Goal: Task Accomplishment & Management: Use online tool/utility

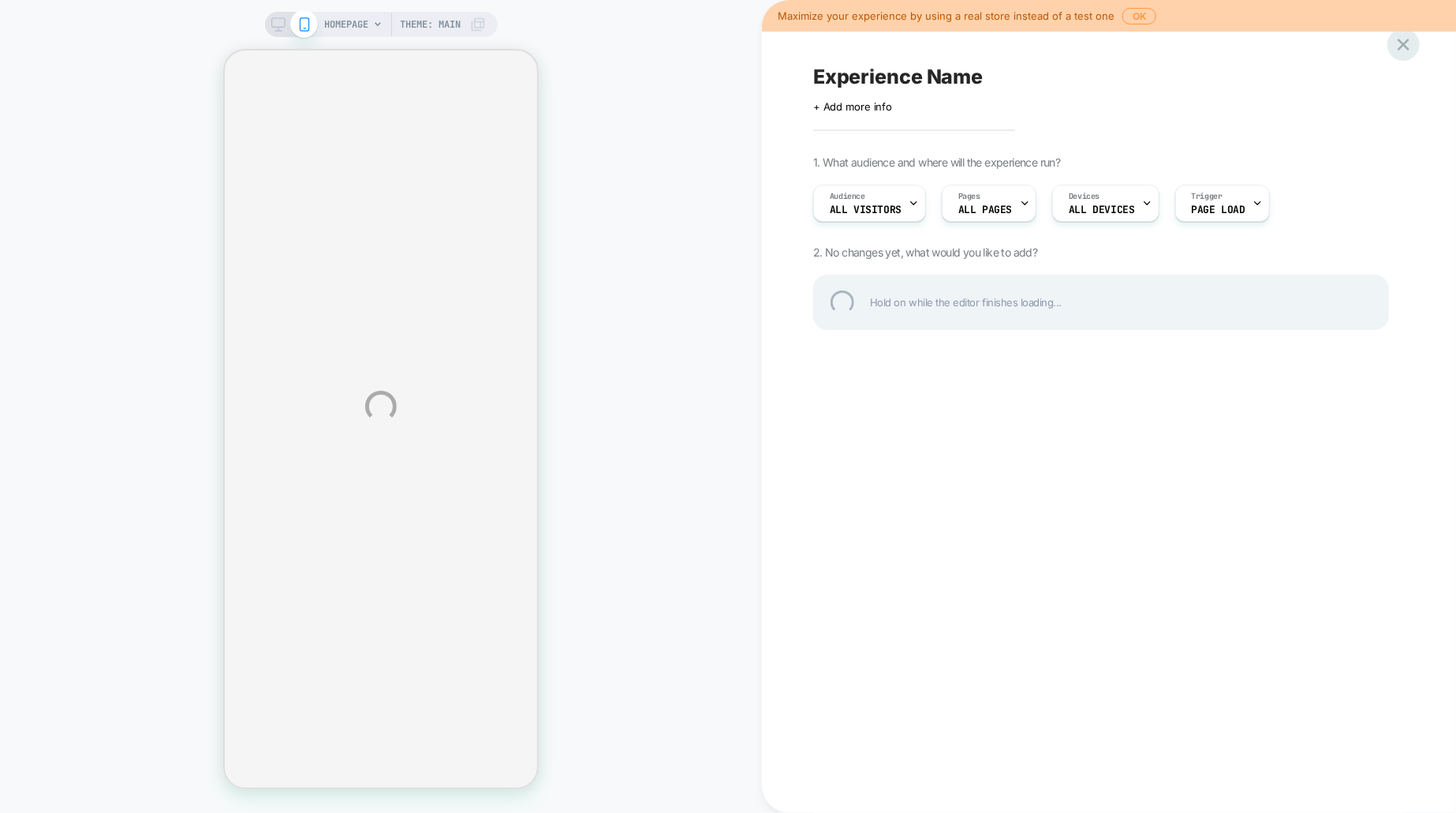
click at [1409, 46] on div at bounding box center [1404, 45] width 33 height 33
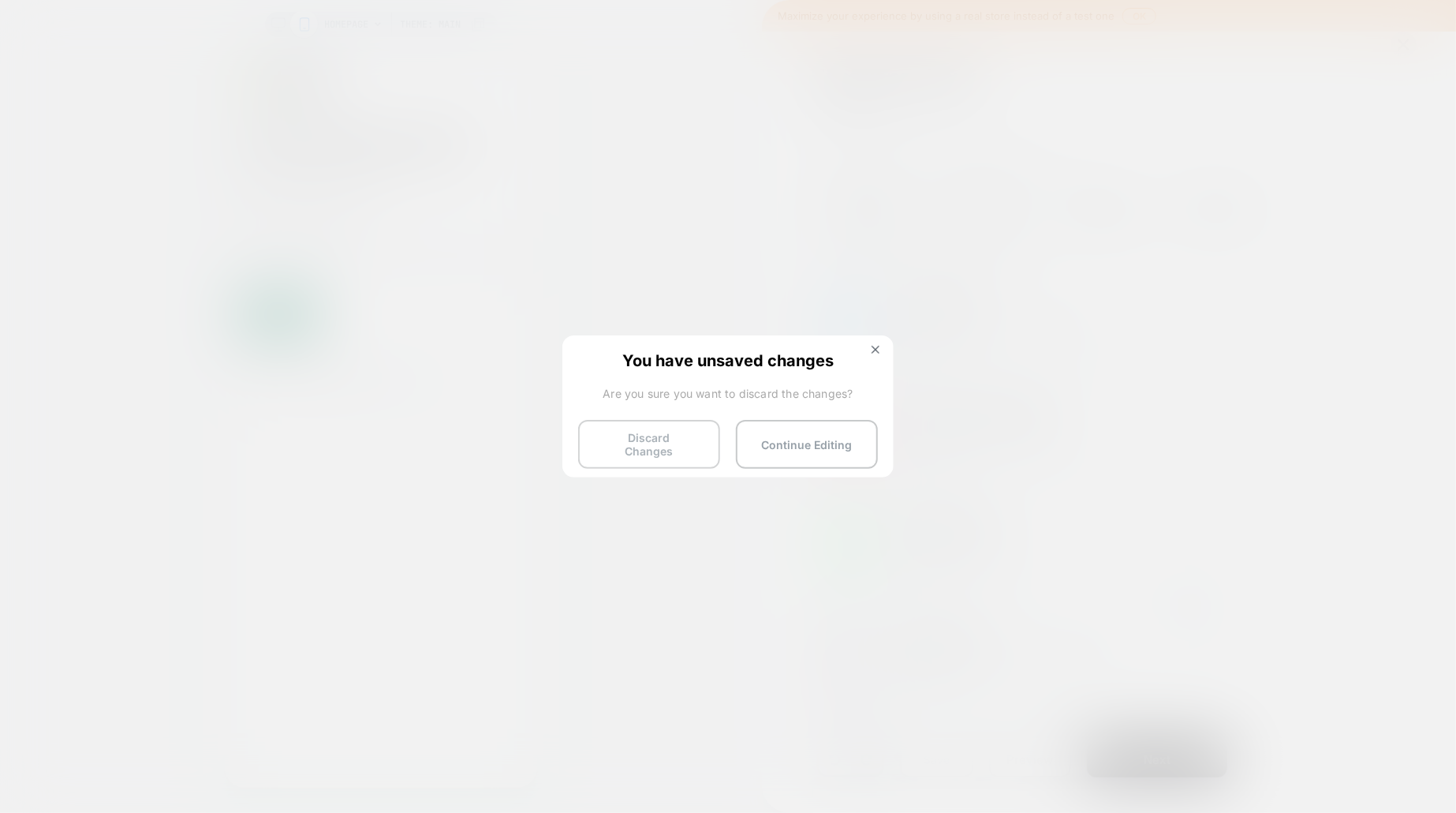
click at [662, 430] on button "Discard Changes" at bounding box center [649, 444] width 142 height 49
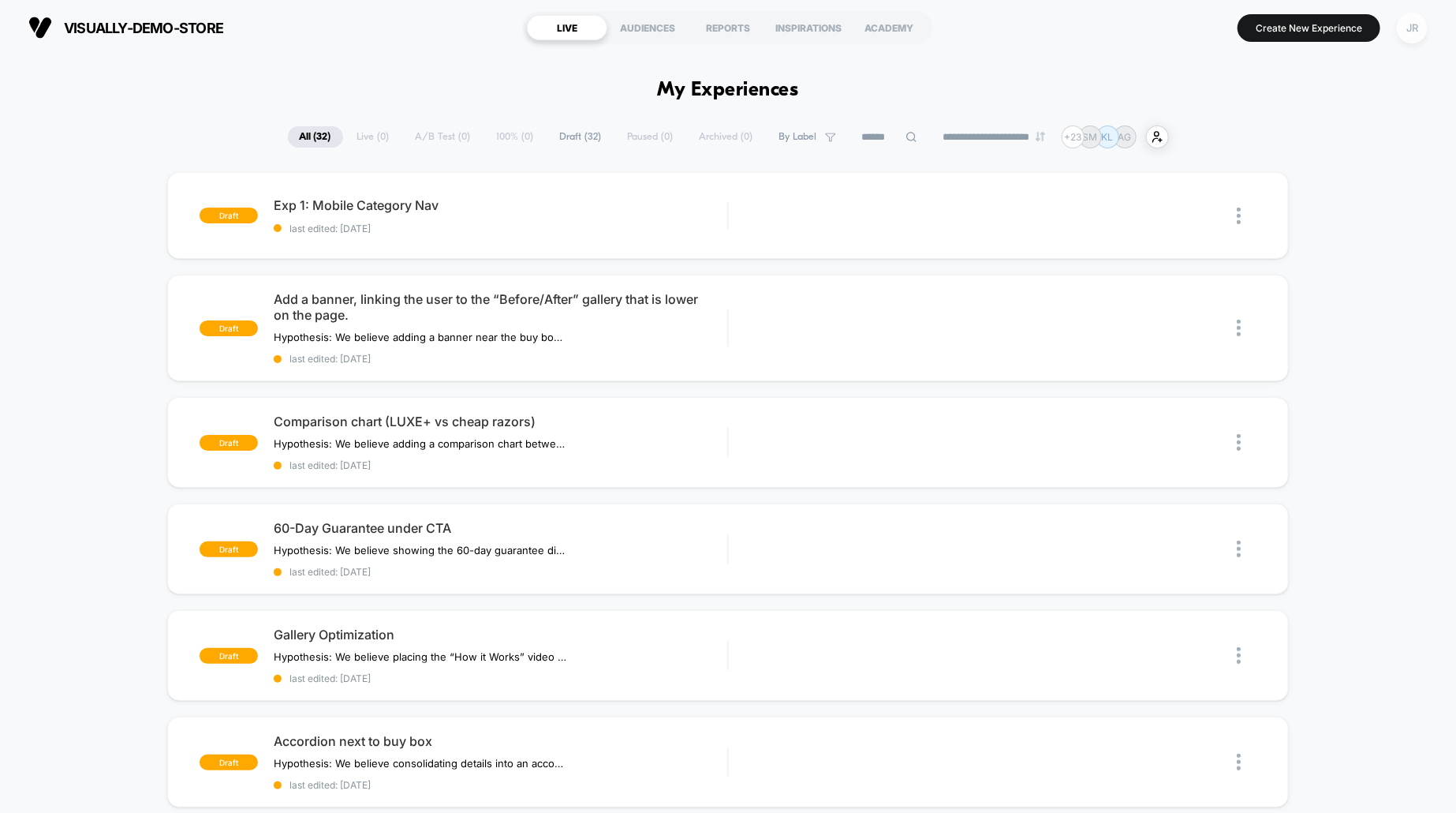
click at [1407, 31] on div "JR" at bounding box center [1412, 28] width 31 height 31
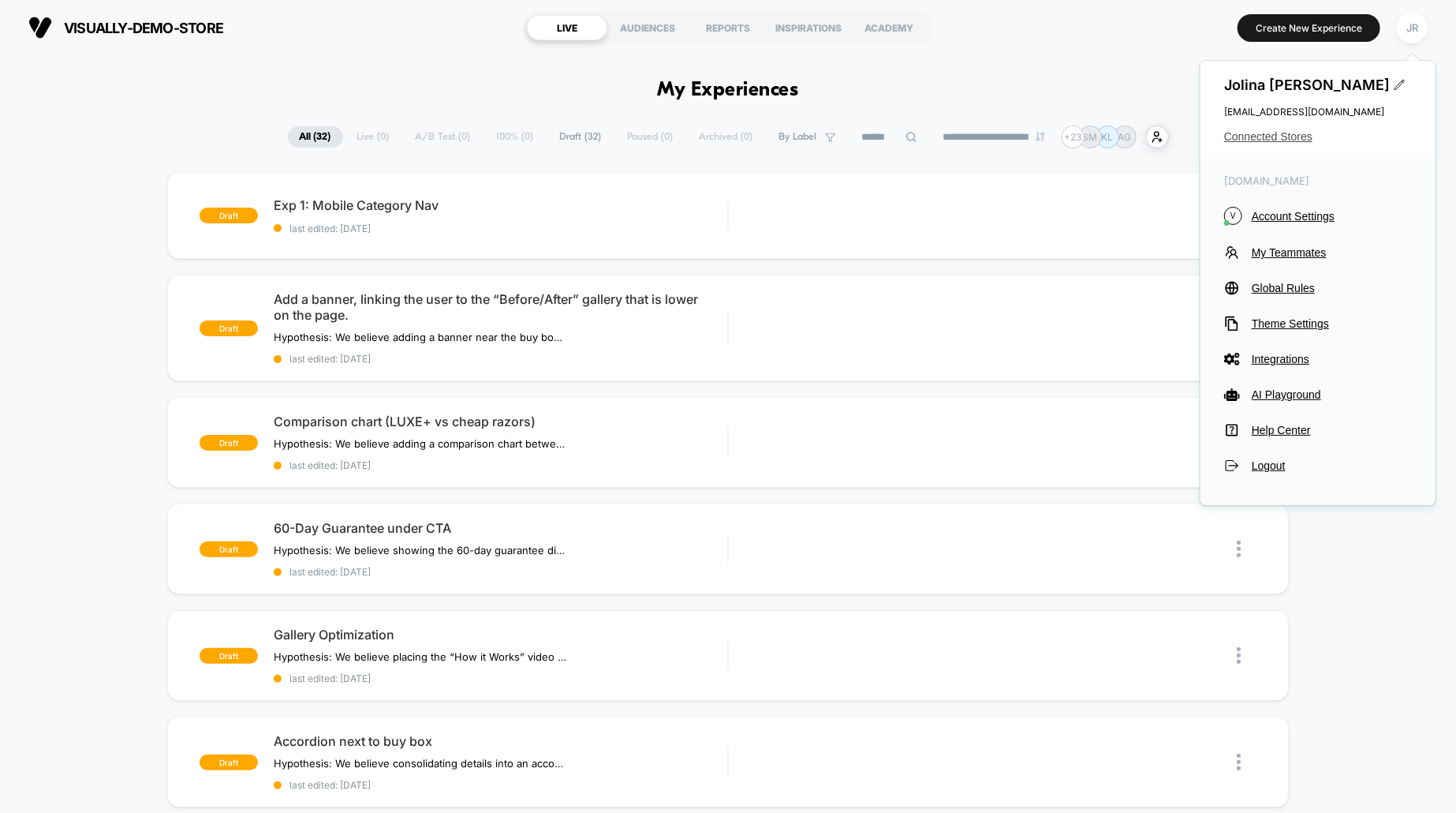
click at [1268, 140] on span "Connected Stores" at bounding box center [1318, 136] width 188 height 12
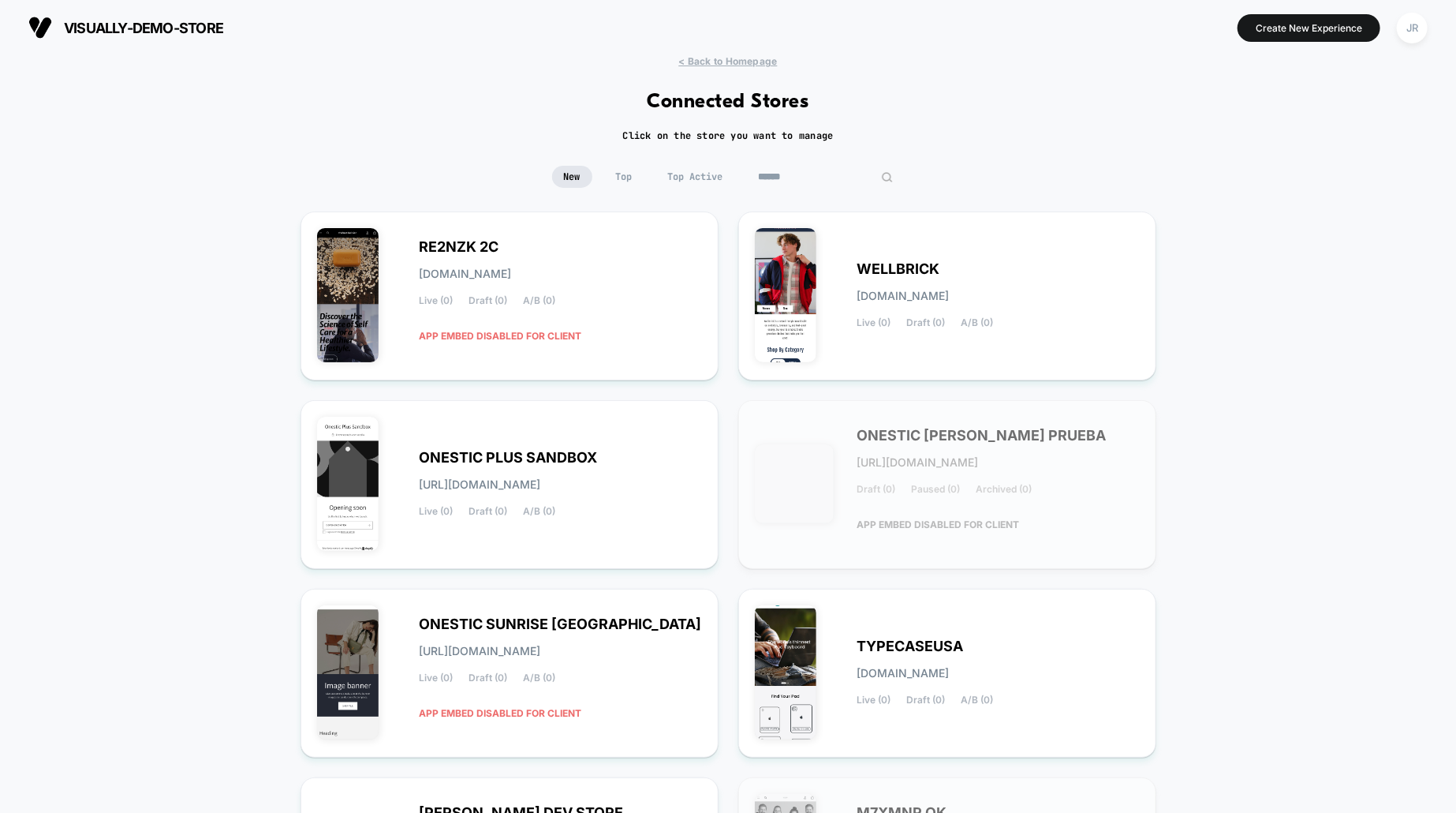
click at [831, 180] on input at bounding box center [826, 176] width 158 height 22
paste input "**********"
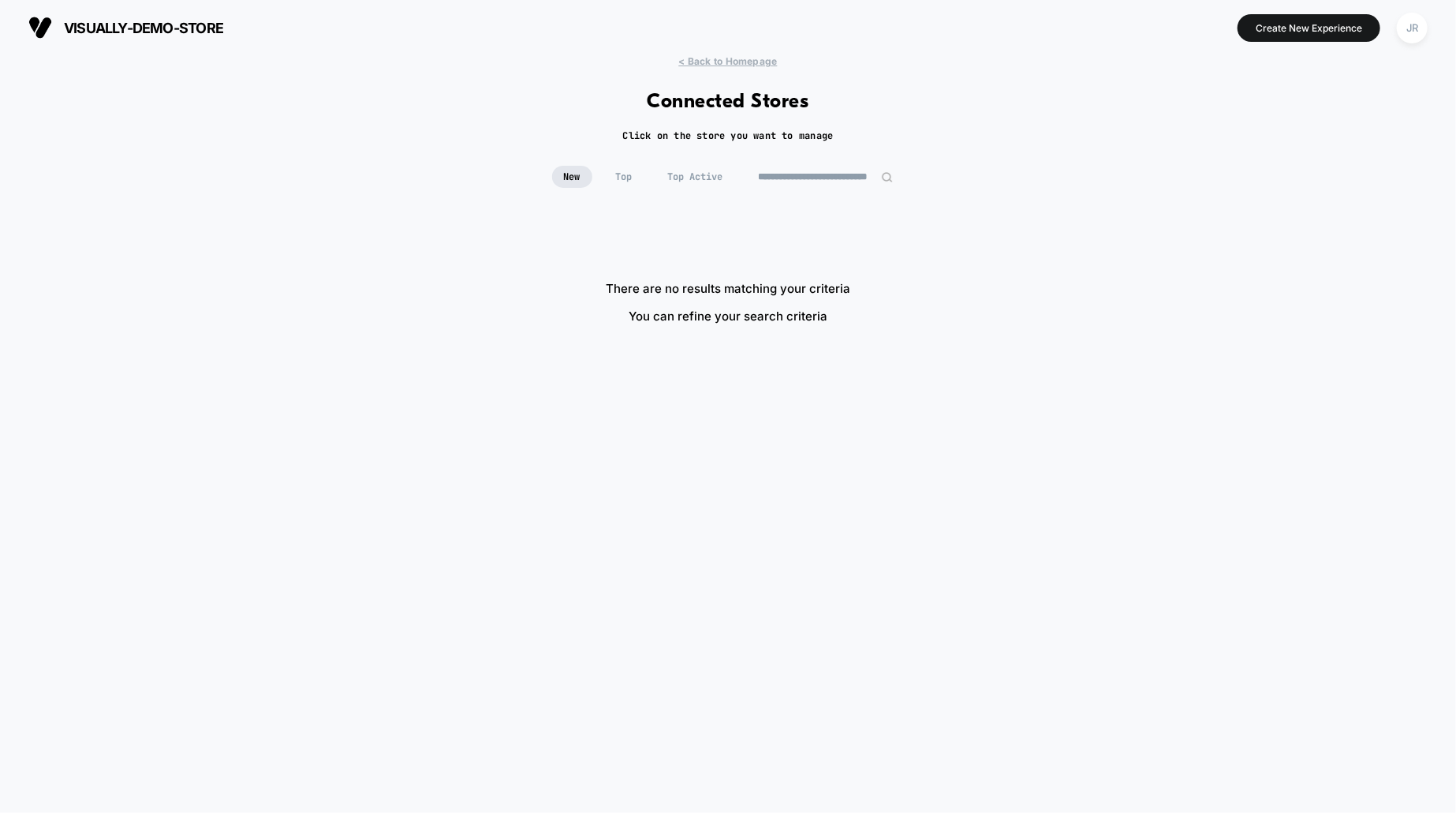
scroll to position [0, 38]
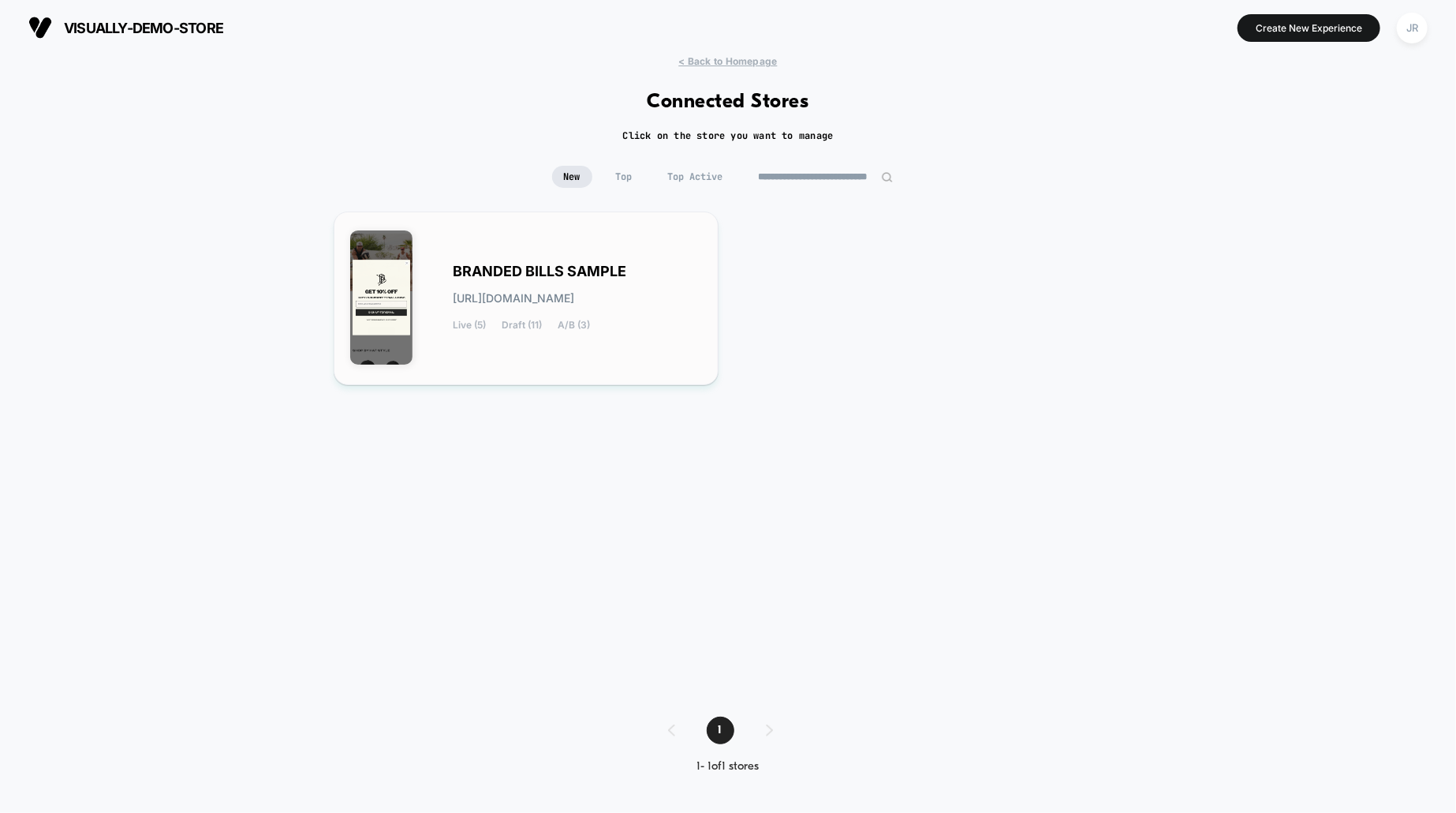
type input "**********"
click at [653, 247] on div "BRANDED BILLS SAMPLE [URL][DOMAIN_NAME] Live (5) Draft (11) A/B (3)" at bounding box center [526, 298] width 352 height 141
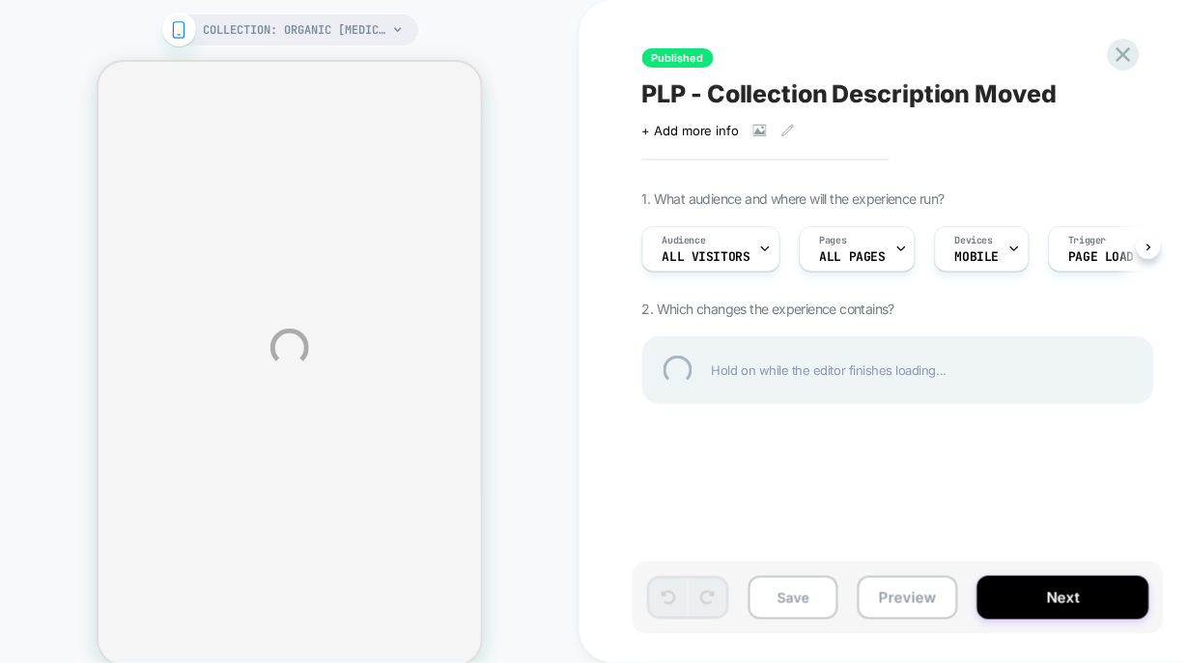
click at [782, 98] on div "PLP - Collection Description Moved" at bounding box center [994, 93] width 705 height 29
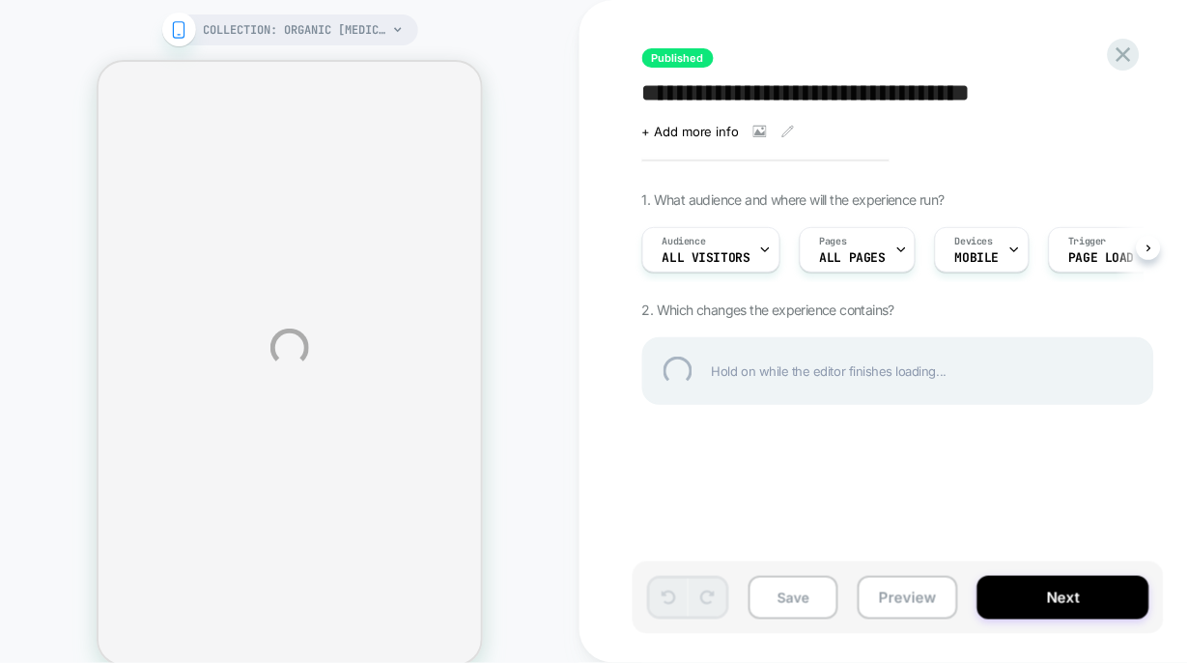
click at [782, 98] on textarea "**********" at bounding box center [934, 94] width 584 height 30
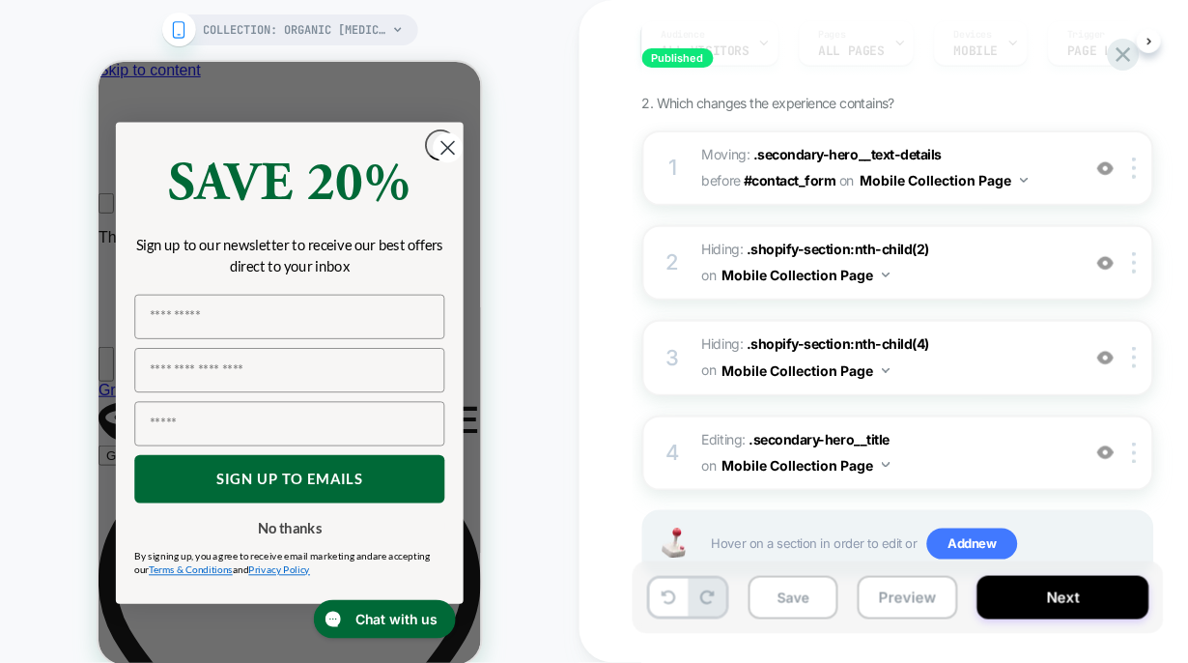
scroll to position [209, 0]
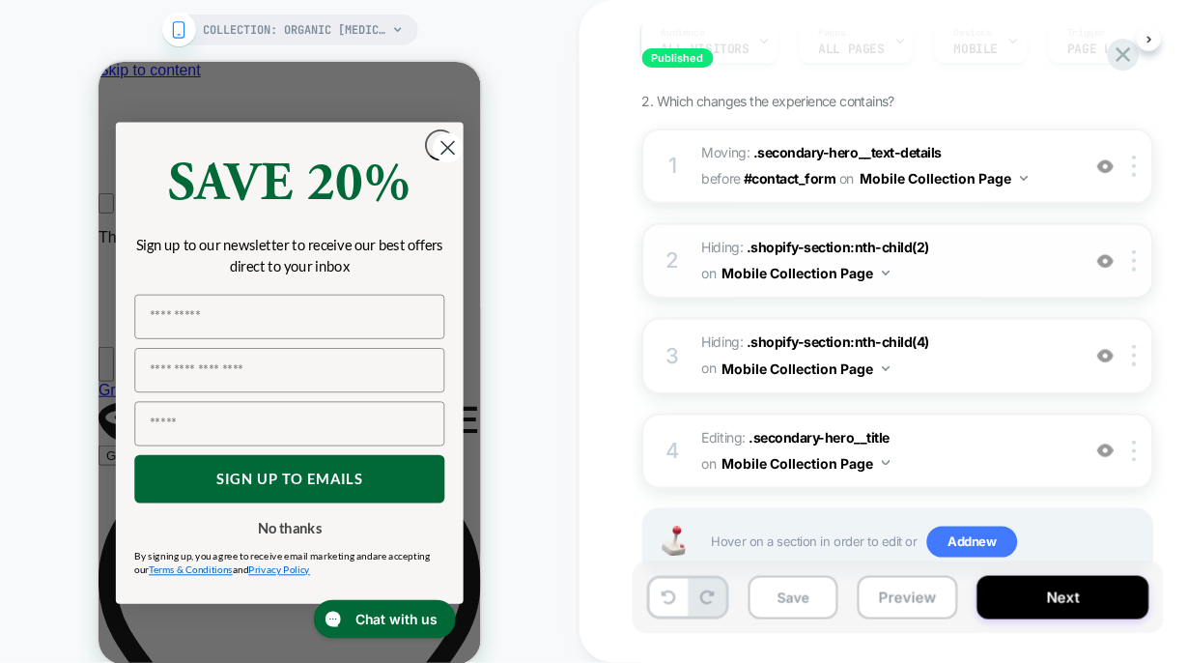
click at [940, 254] on span "Hiding : .shopify-section:nth-child(2) .shopify-section:nth-child(2) on Mobile …" at bounding box center [886, 261] width 368 height 52
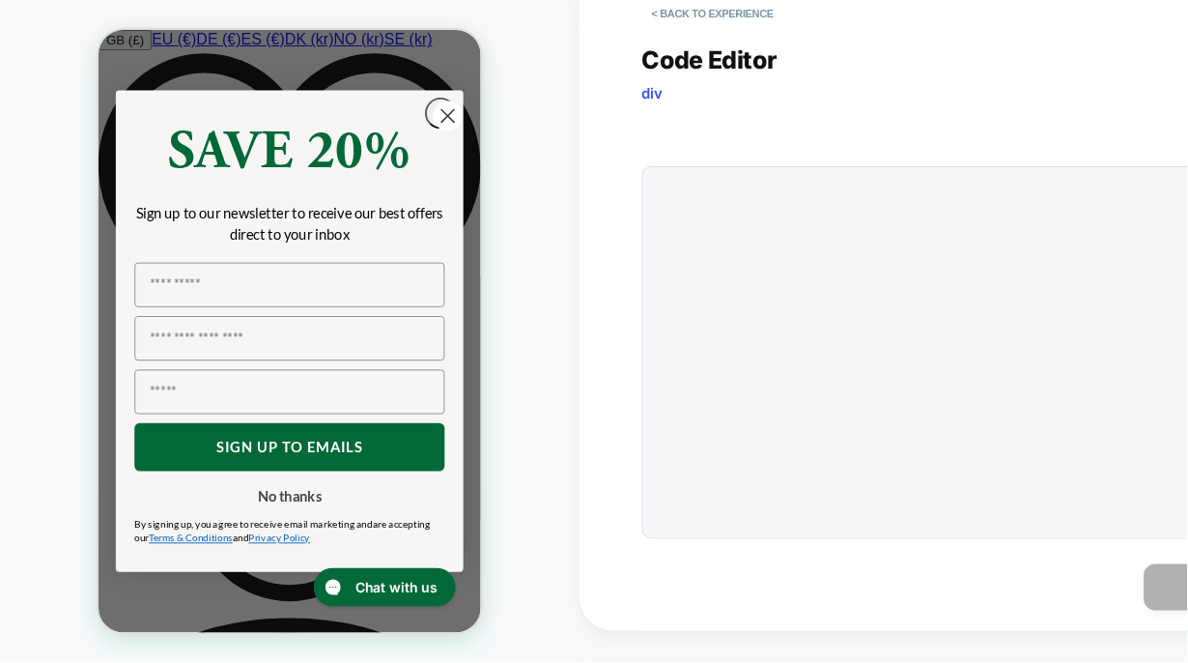
scroll to position [407, 0]
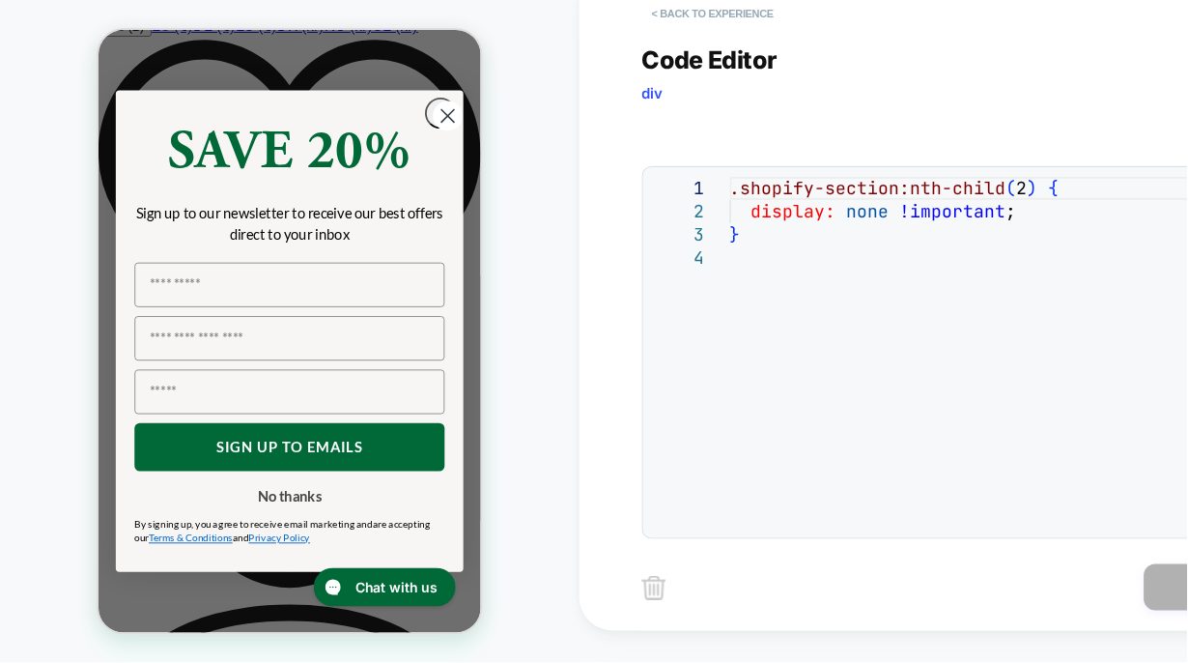
click at [665, 15] on button "< Back to experience" at bounding box center [712, 13] width 141 height 31
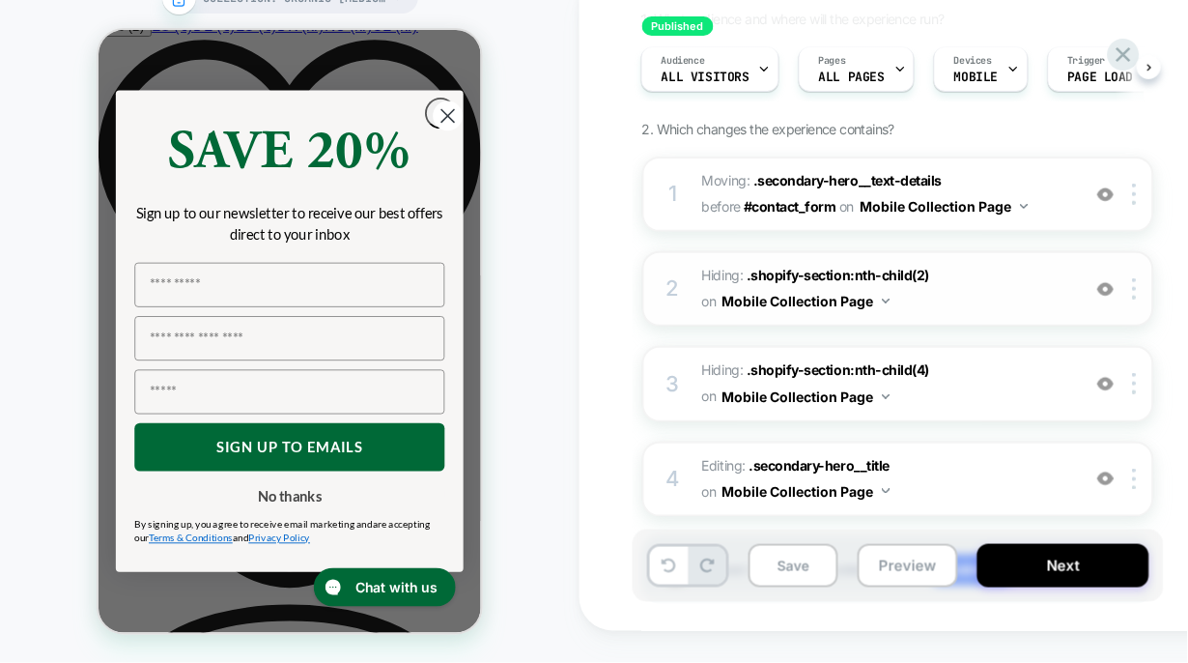
scroll to position [145, 0]
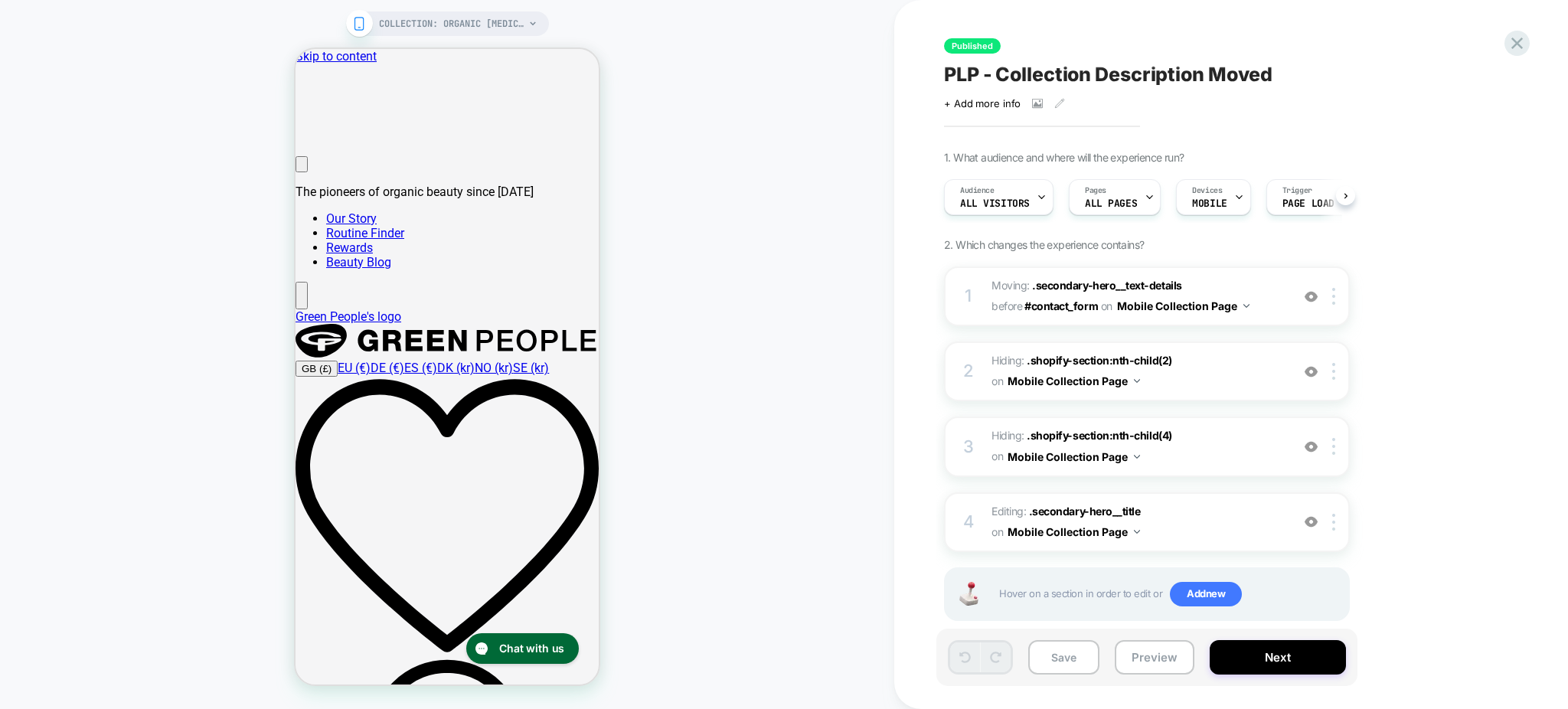
scroll to position [0, 1]
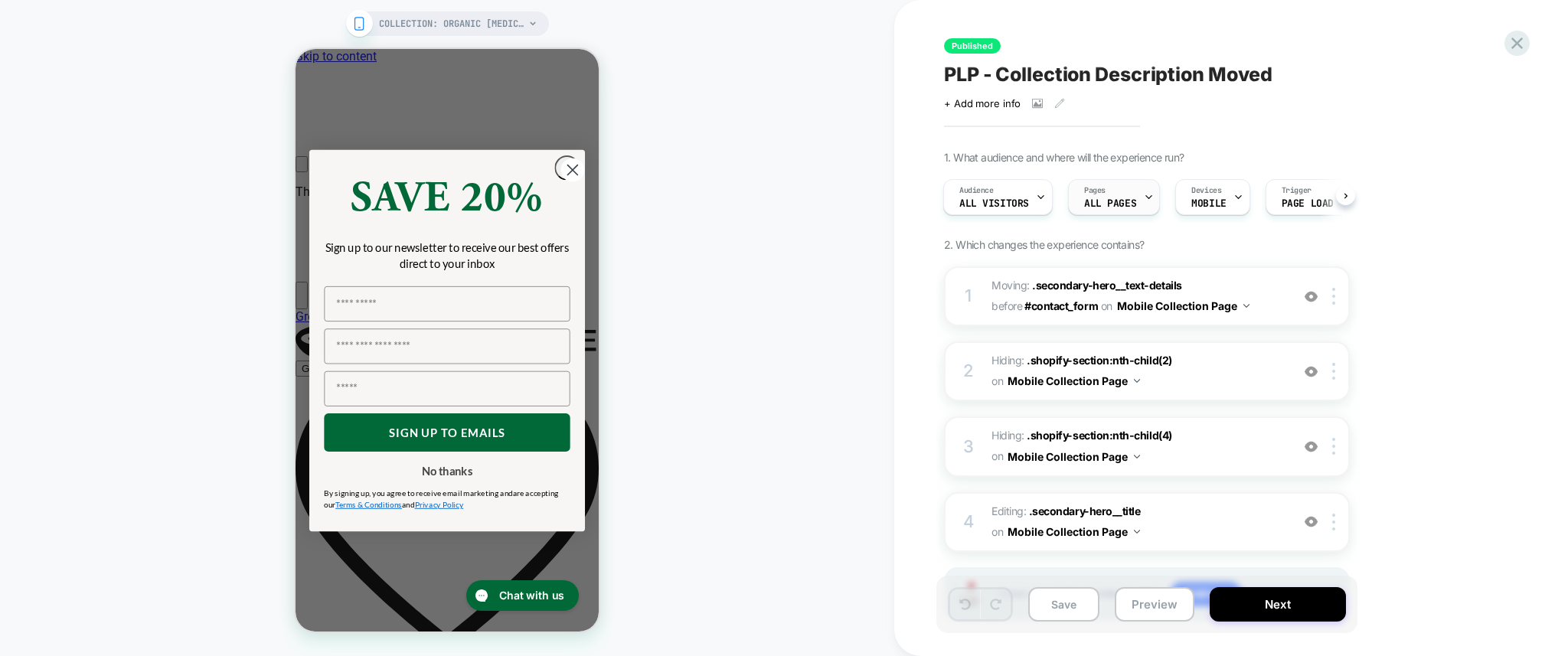
click at [1122, 182] on div "Pages ALL PAGES" at bounding box center [1110, 196] width 82 height 34
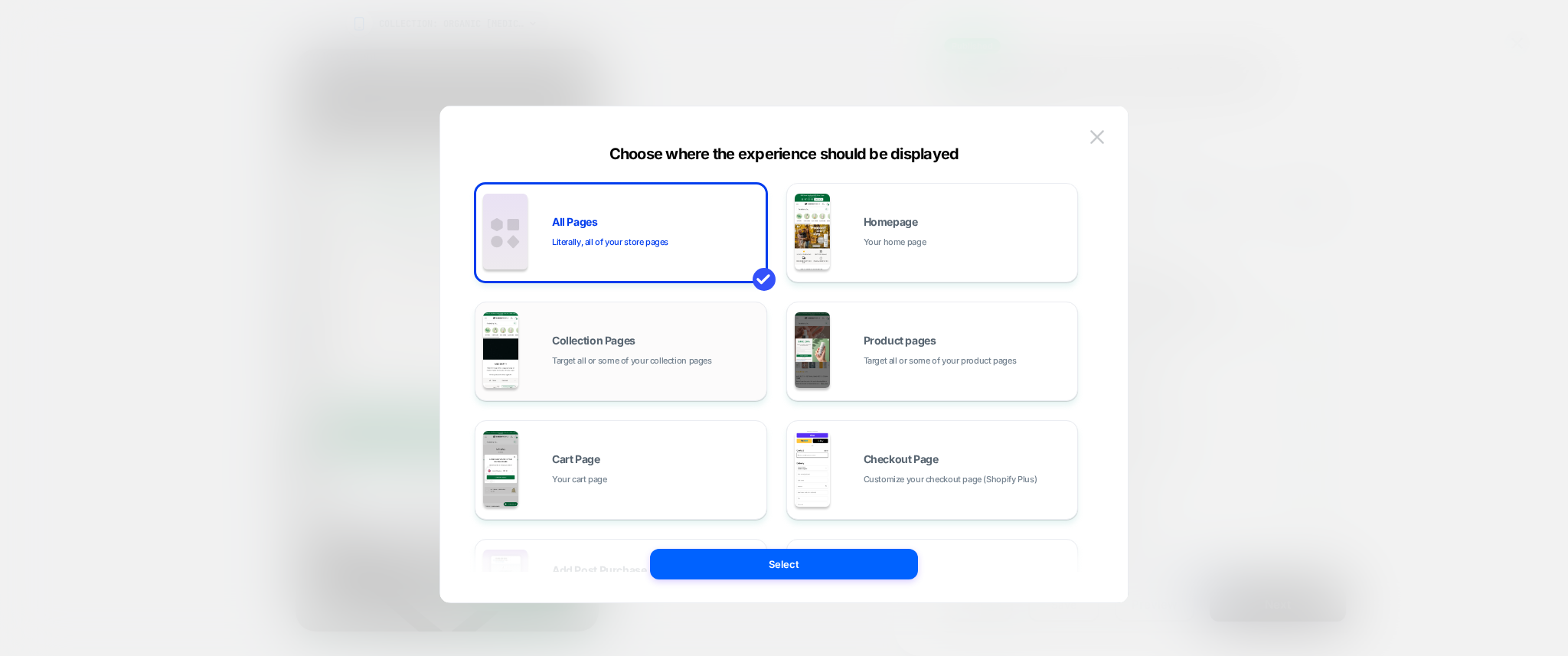
click at [694, 335] on div "Collection Pages Target all or some of your collection pages" at bounding box center [655, 352] width 207 height 33
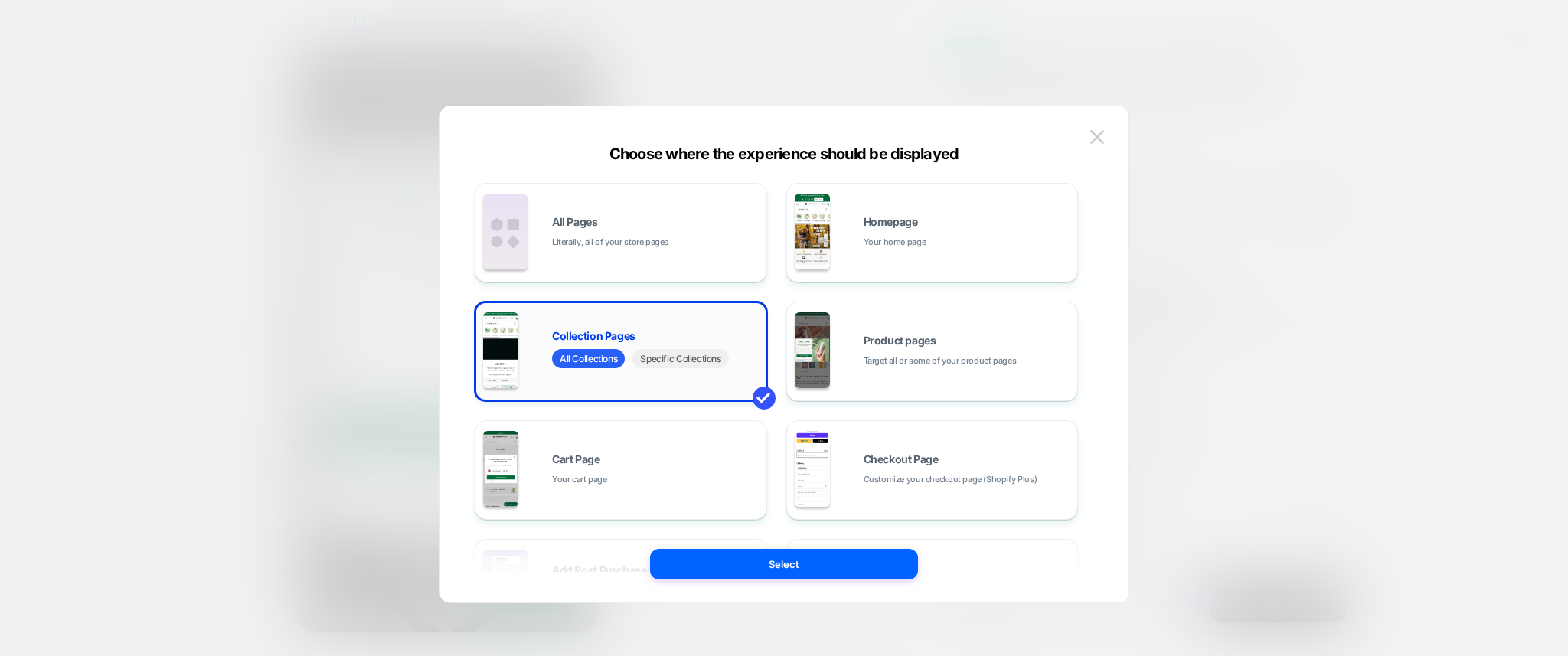
click at [681, 363] on span "Specific Collections" at bounding box center [680, 358] width 96 height 19
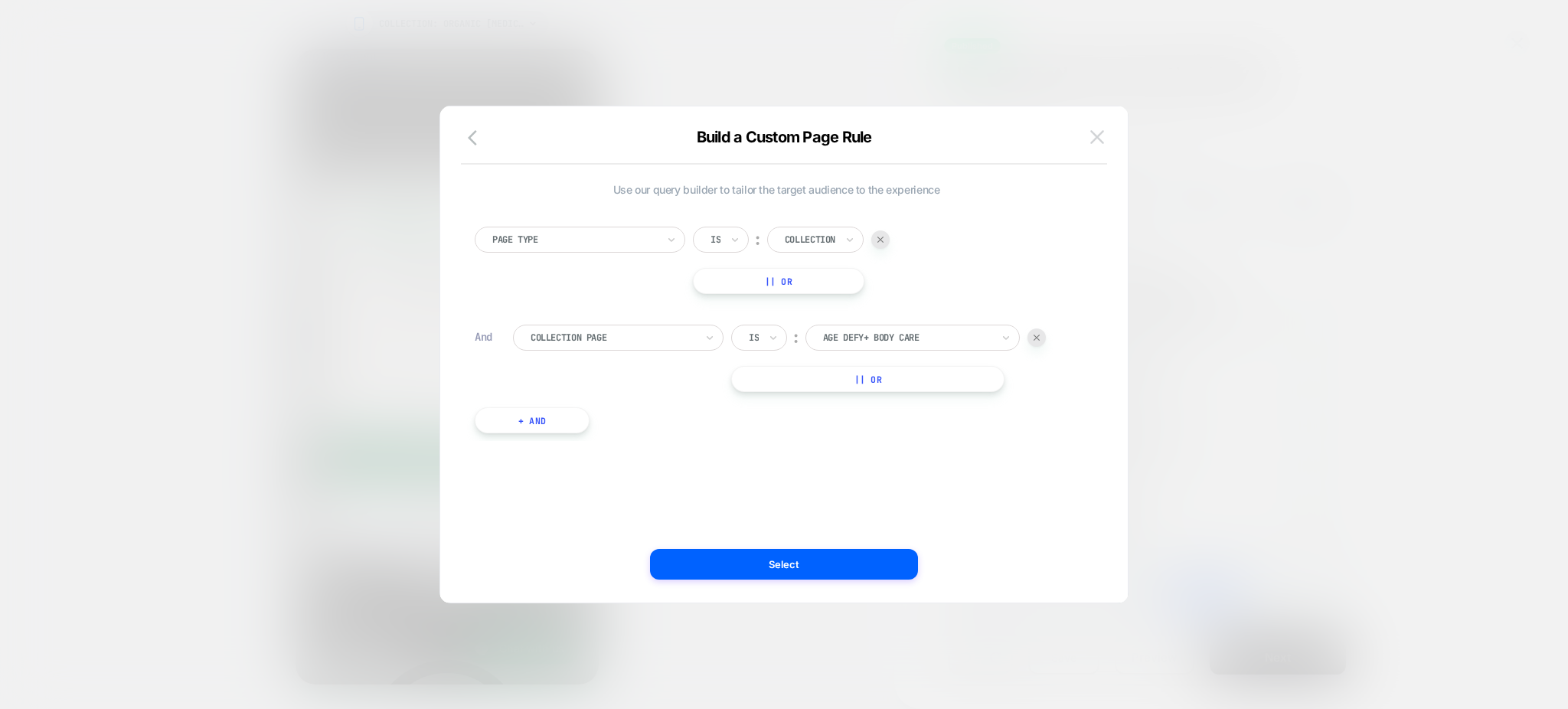
click at [1099, 128] on button at bounding box center [1097, 136] width 23 height 23
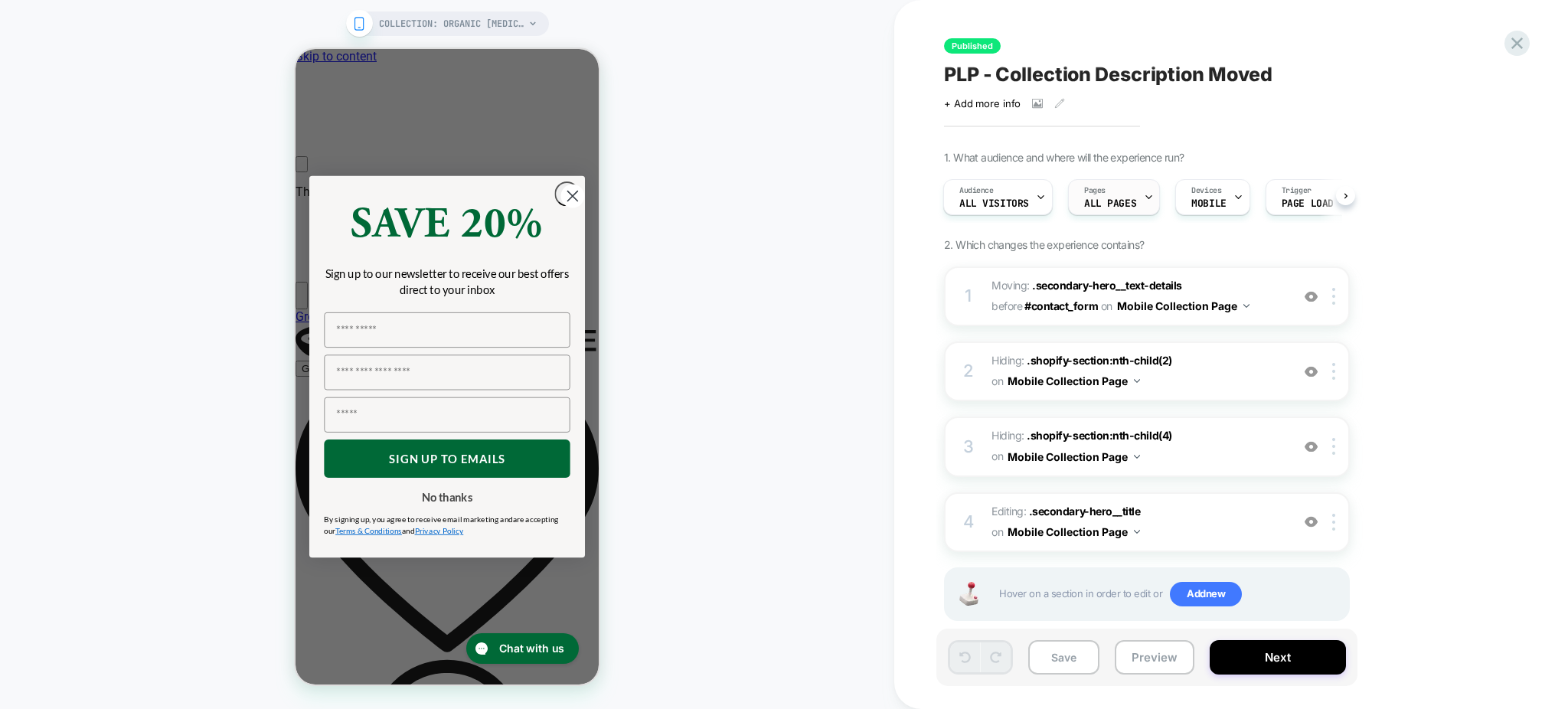
click at [1125, 206] on span "ALL PAGES" at bounding box center [1111, 204] width 52 height 11
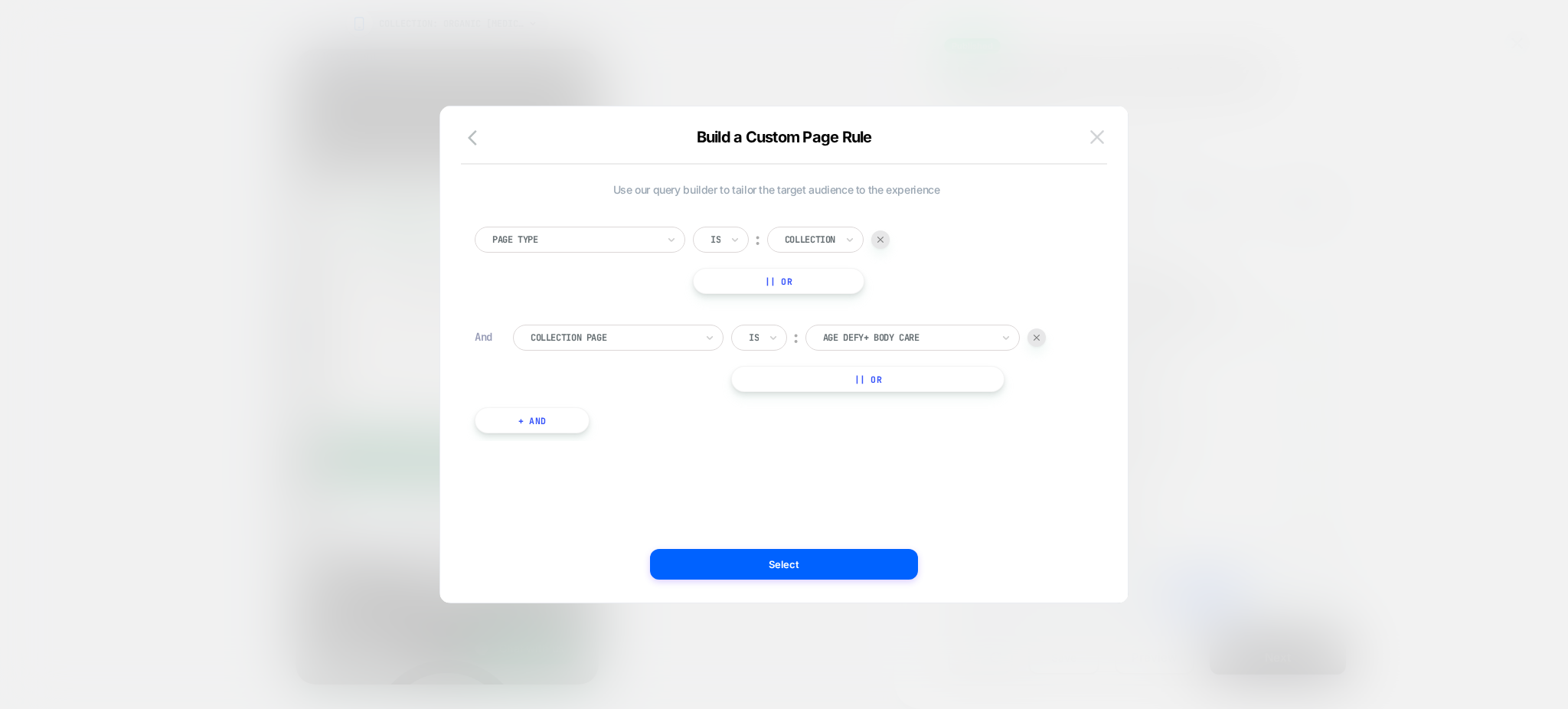
click at [1099, 138] on img at bounding box center [1096, 136] width 13 height 13
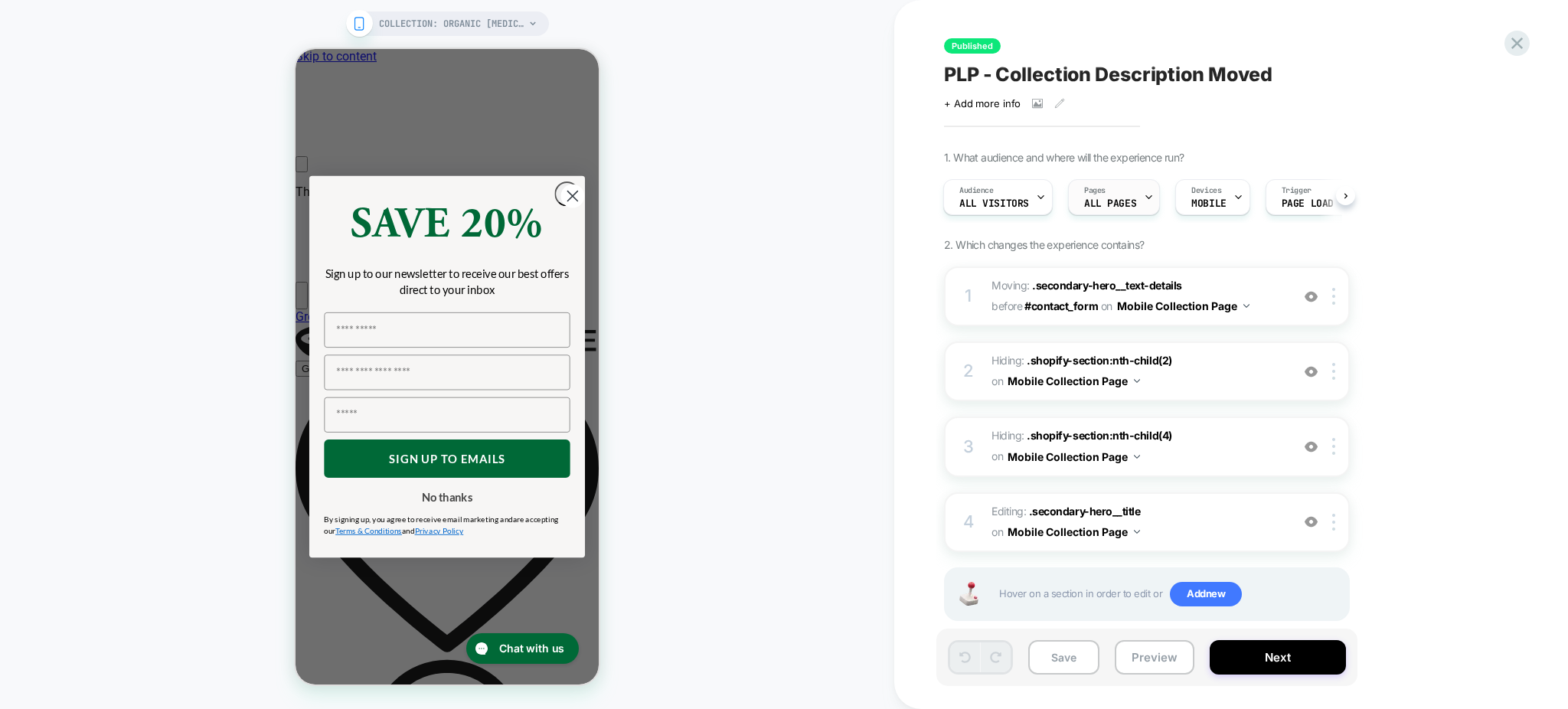
click at [1115, 196] on div "Pages ALL PAGES" at bounding box center [1110, 197] width 82 height 34
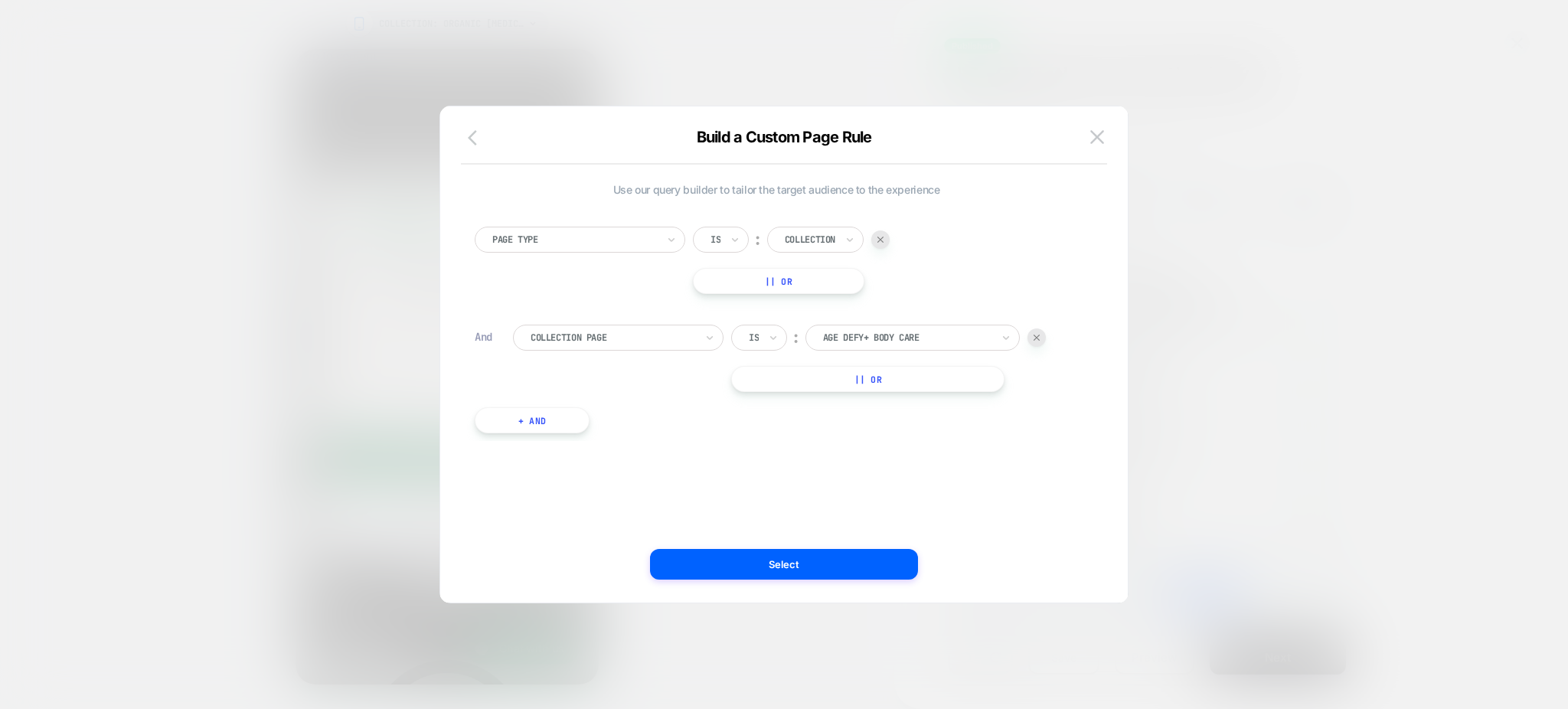
click at [472, 140] on icon "button" at bounding box center [472, 137] width 10 height 15
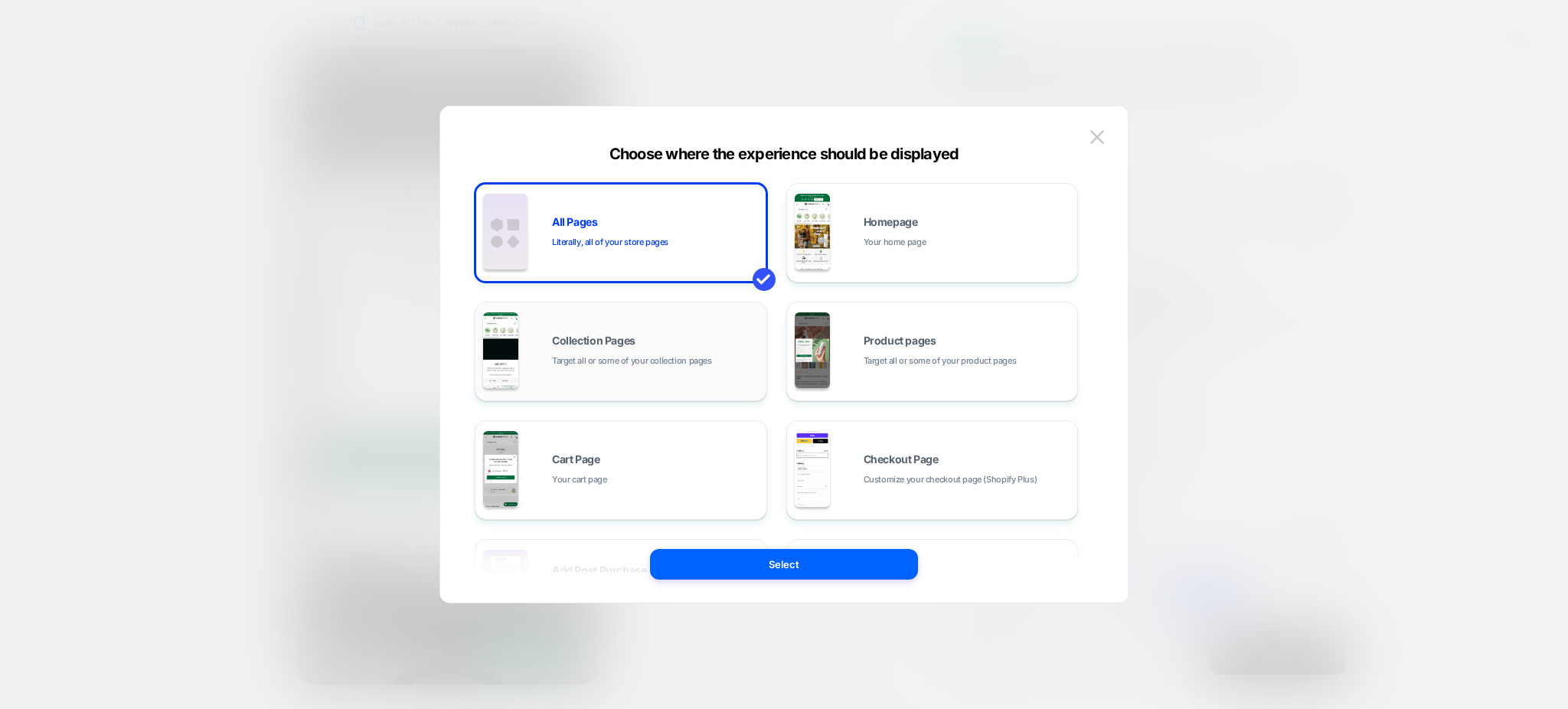
click at [640, 365] on span "Target all or some of your collection pages" at bounding box center [632, 361] width 160 height 14
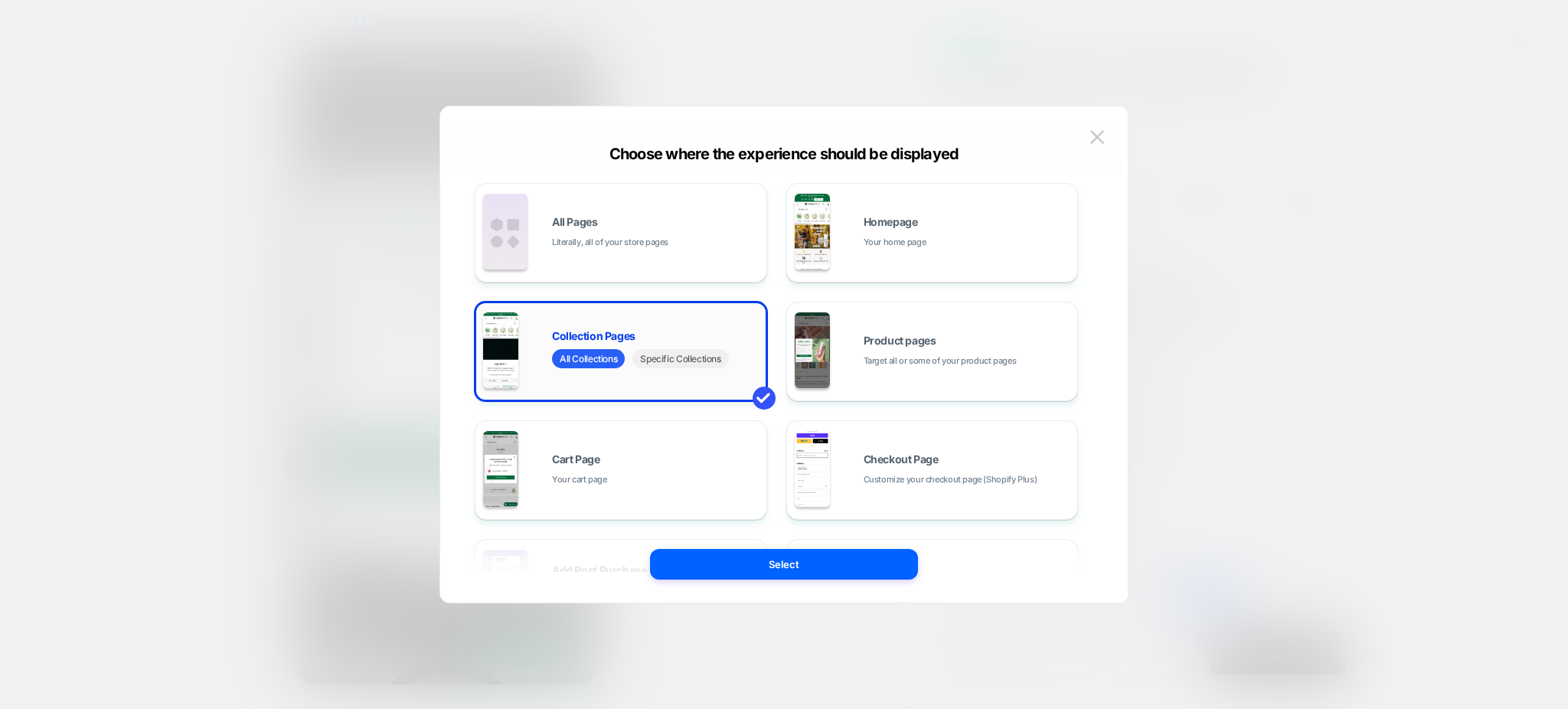
click at [669, 364] on span "Specific Collections" at bounding box center [680, 358] width 96 height 19
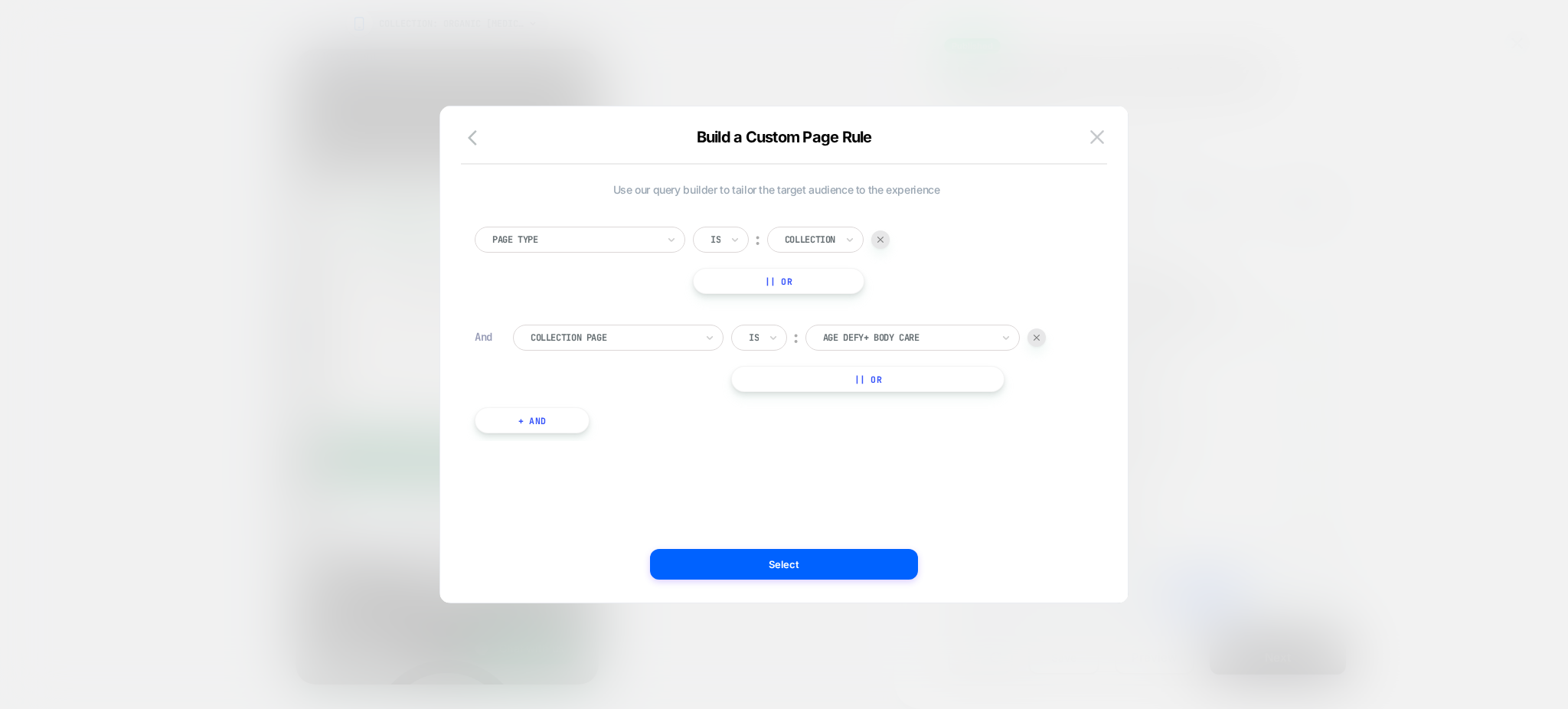
click at [901, 375] on button "|| Or" at bounding box center [867, 379] width 273 height 26
